Goal: Task Accomplishment & Management: Complete application form

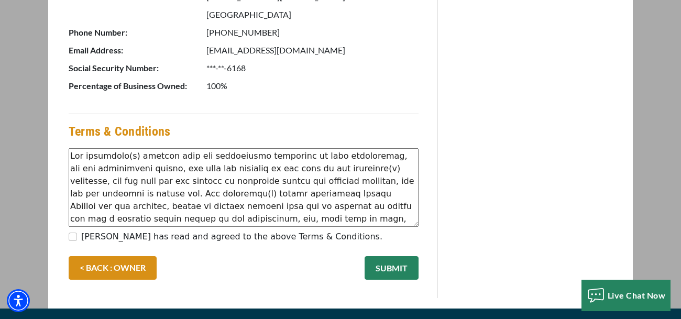
scroll to position [582, 0]
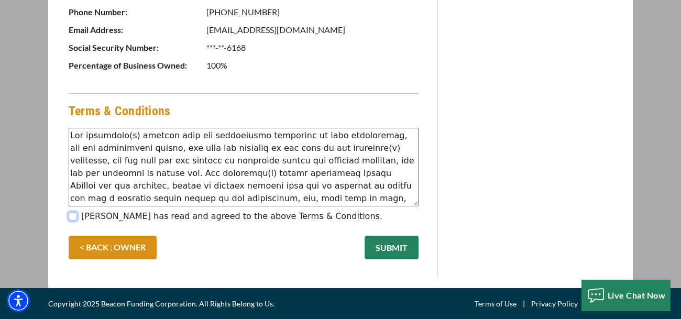
click at [74, 214] on input "Nanassa Maynard has read and agreed to the above Terms & Conditions." at bounding box center [73, 216] width 8 height 8
checkbox input "true"
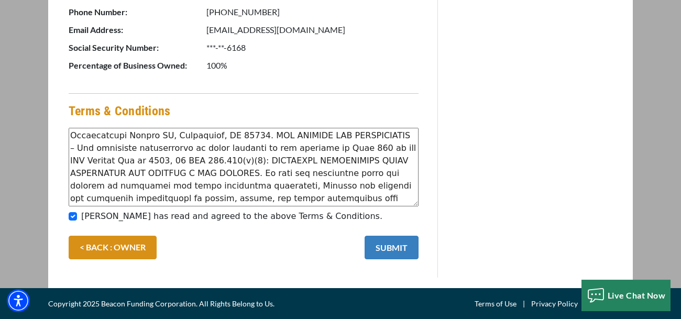
click at [413, 240] on button "SUBMIT" at bounding box center [392, 248] width 54 height 24
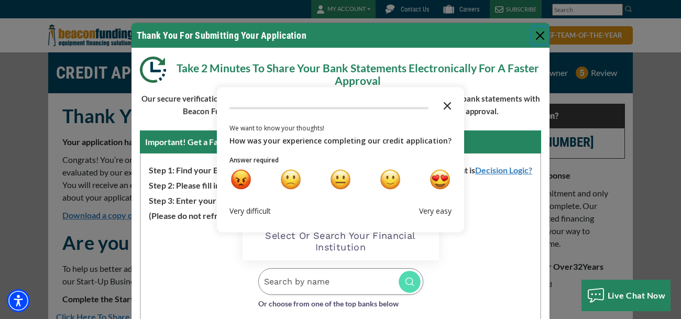
click at [441, 105] on icon "Close the survey" at bounding box center [447, 104] width 21 height 21
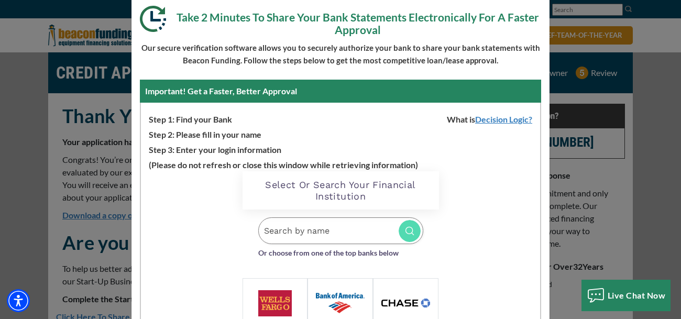
scroll to position [52, 0]
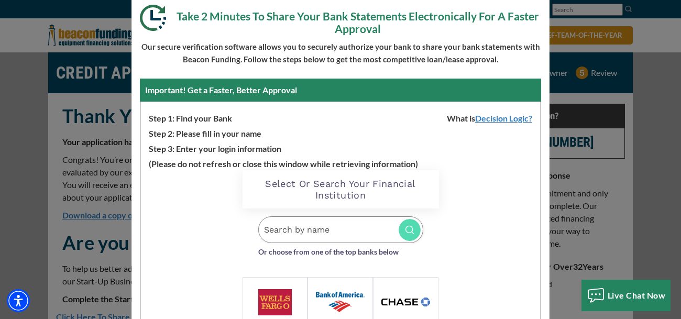
click at [567, 33] on div "Thank You For Submitting Your Application Take 2 Minutes To Share Your Bank Sta…" at bounding box center [340, 159] width 681 height 319
